Goal: Information Seeking & Learning: Find specific fact

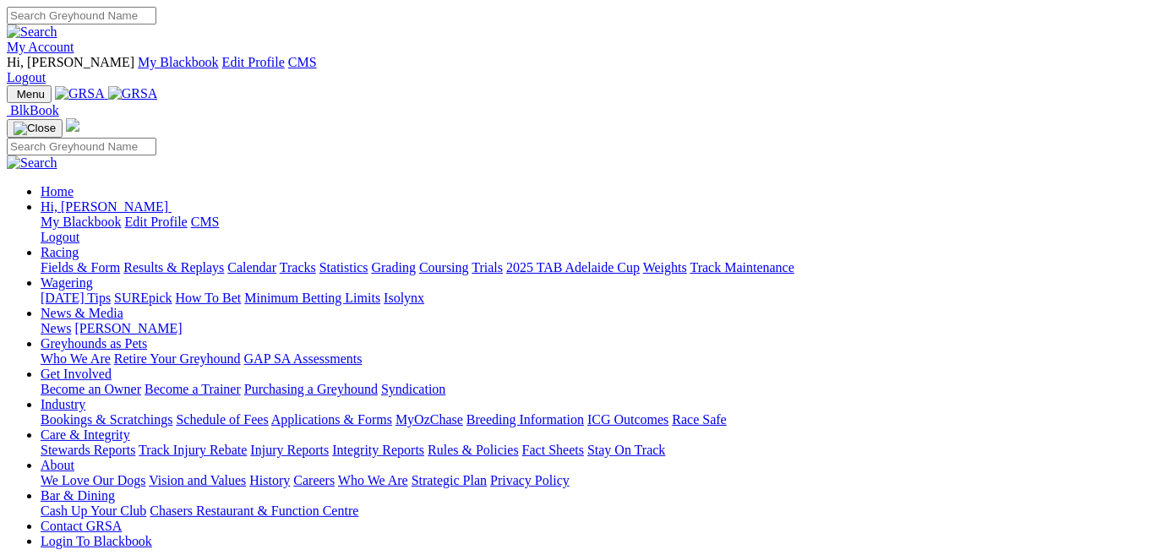
click at [135, 443] on link "Stewards Reports" at bounding box center [88, 450] width 95 height 14
click at [79, 245] on link "Racing" at bounding box center [60, 252] width 38 height 14
click at [187, 260] on link "Results & Replays" at bounding box center [173, 267] width 101 height 14
